Goal: Check status

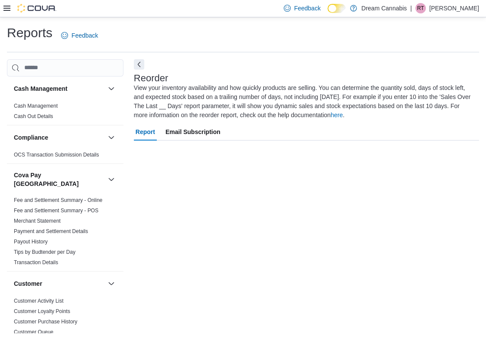
scroll to position [441, 0]
